Goal: Check status: Check status

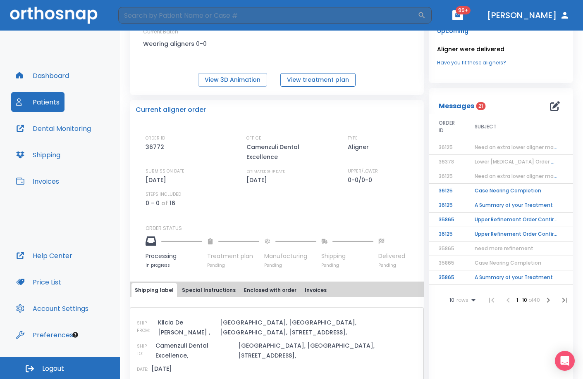
scroll to position [124, 0]
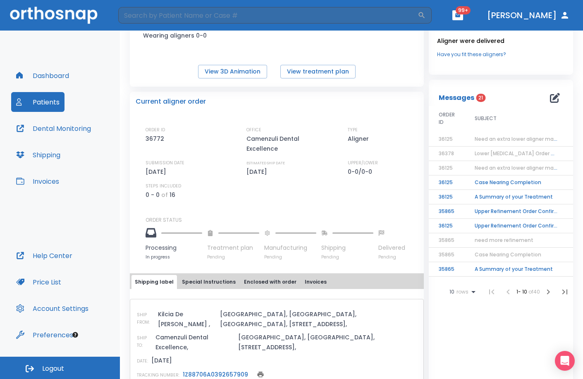
click at [205, 371] on link "1Z88706A0392657909" at bounding box center [215, 375] width 65 height 8
click at [198, 371] on link "1Z88706A0392657909" at bounding box center [215, 375] width 65 height 8
